Goal: Task Accomplishment & Management: Complete application form

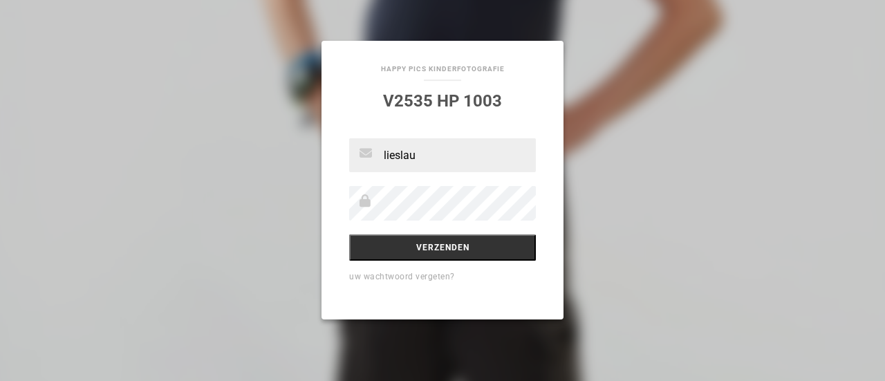
type input "[EMAIL_ADDRESS][DOMAIN_NAME]"
click at [349, 234] on input "Verzenden" at bounding box center [442, 247] width 187 height 26
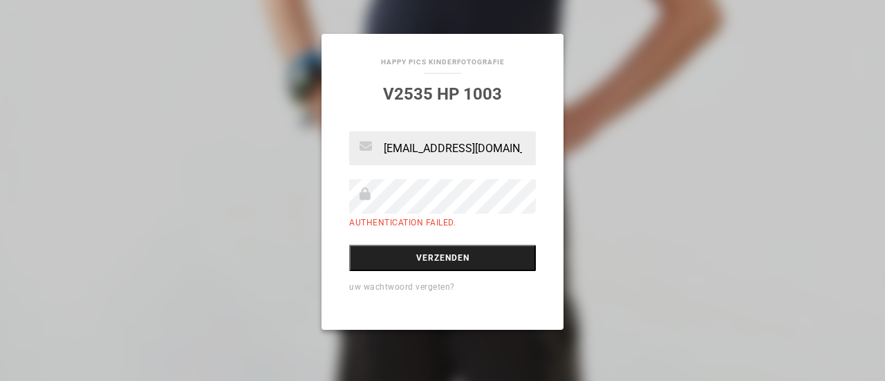
click at [466, 254] on input "Verzenden" at bounding box center [442, 258] width 187 height 26
